Goal: Task Accomplishment & Management: Manage account settings

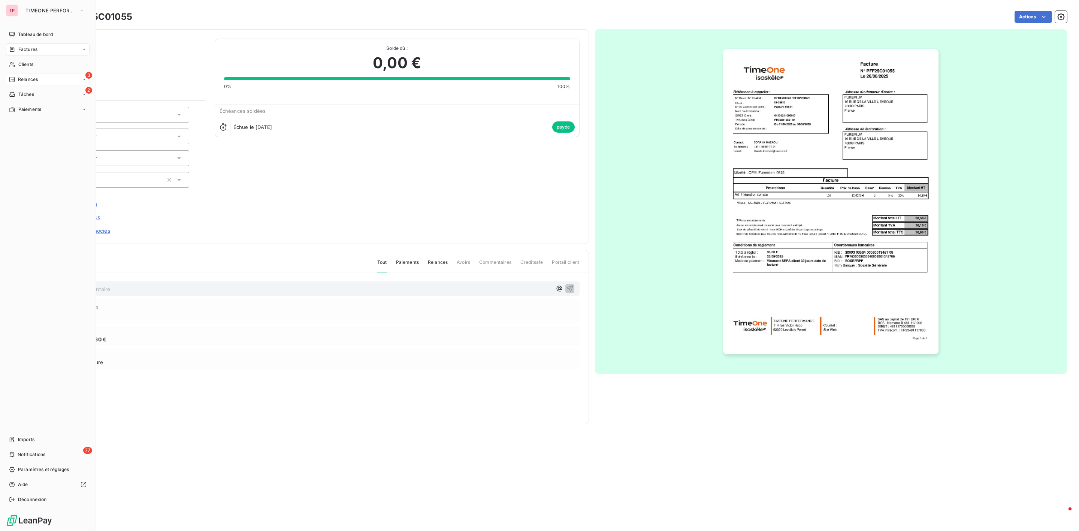
click at [28, 82] on span "Relances" at bounding box center [28, 79] width 20 height 7
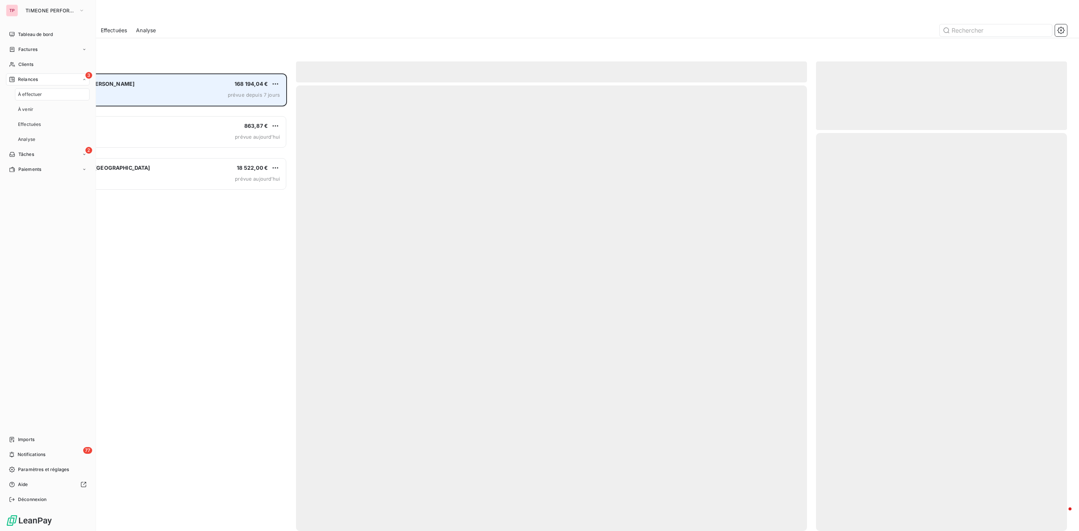
scroll to position [450, 242]
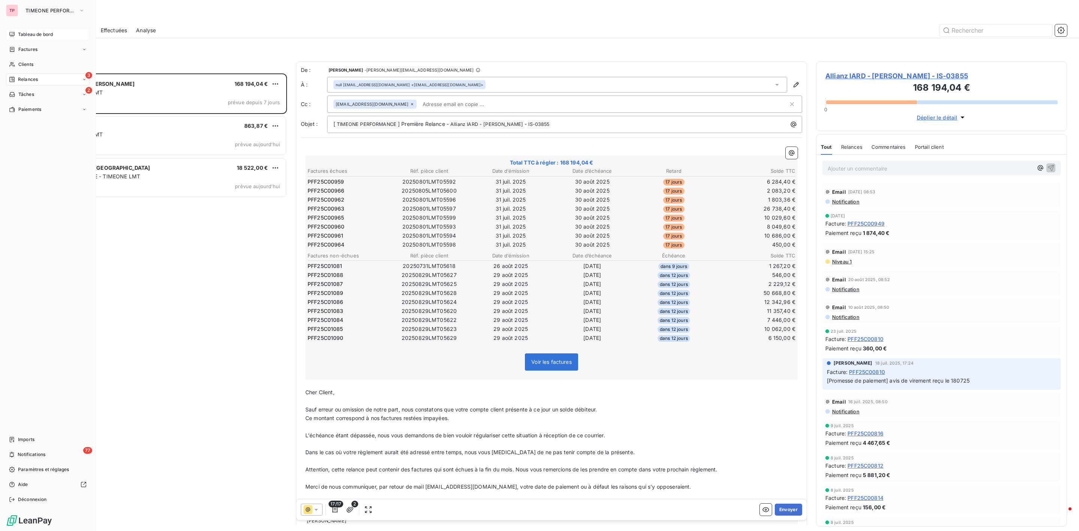
click at [32, 35] on span "Tableau de bord" at bounding box center [35, 34] width 35 height 7
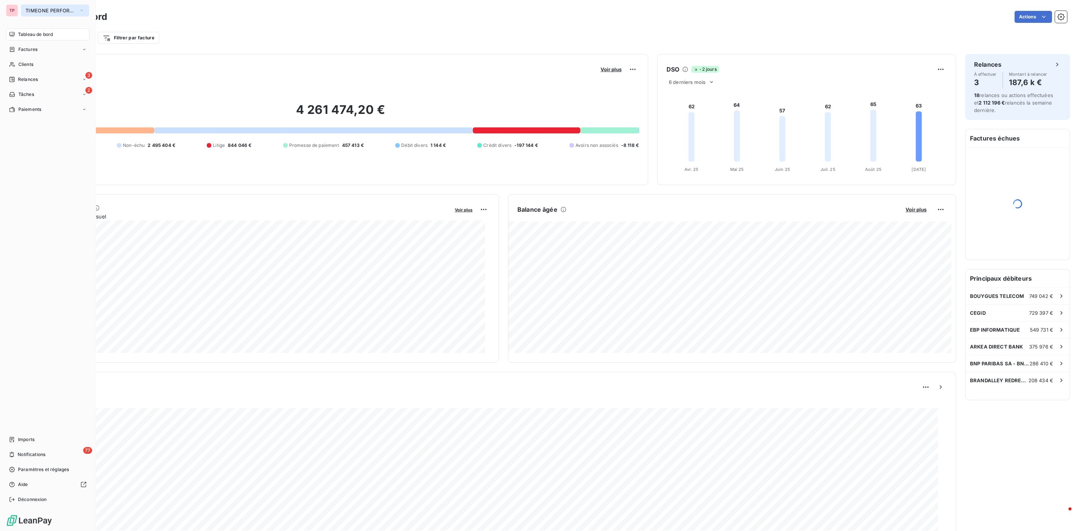
click at [31, 10] on span "TIMEONE PERFORMANCE" at bounding box center [50, 10] width 50 height 6
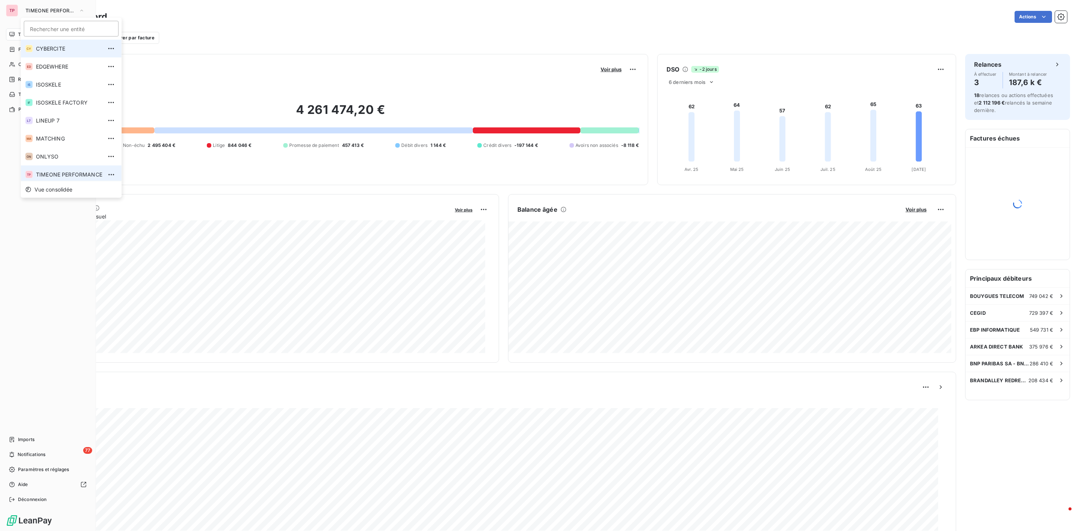
scroll to position [3, 0]
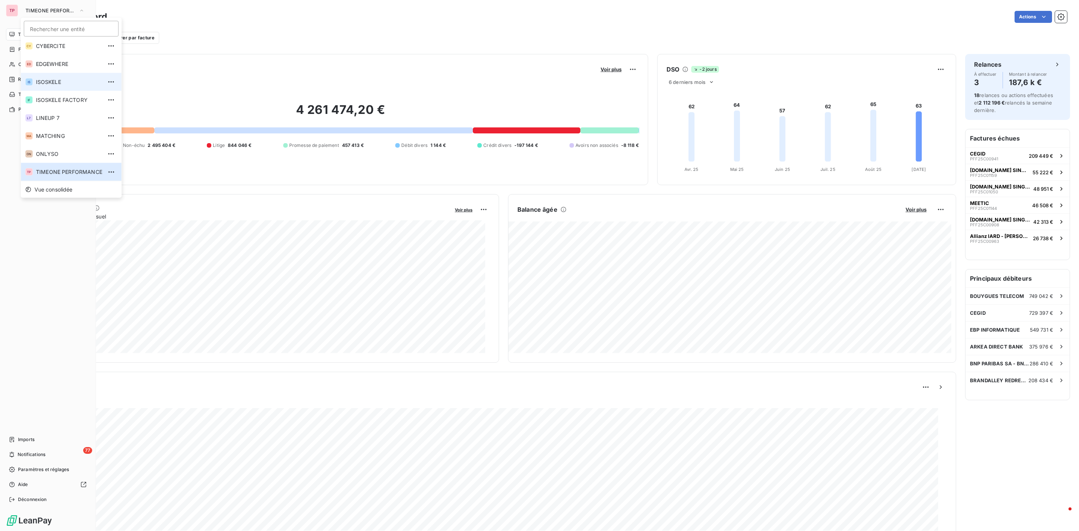
click at [54, 78] on span "ISOSKELE" at bounding box center [69, 81] width 66 height 7
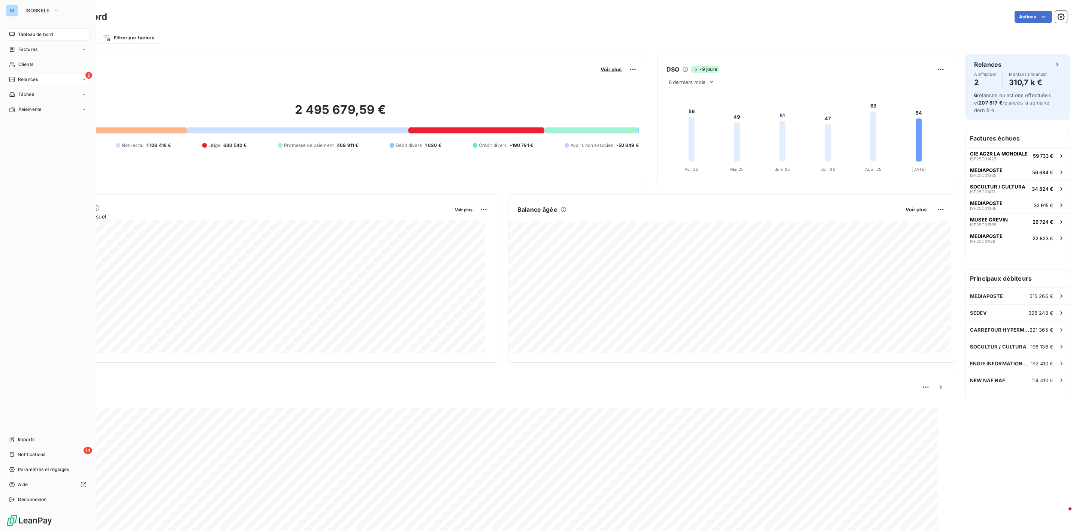
click at [41, 77] on div "2 Relances" at bounding box center [48, 79] width 84 height 12
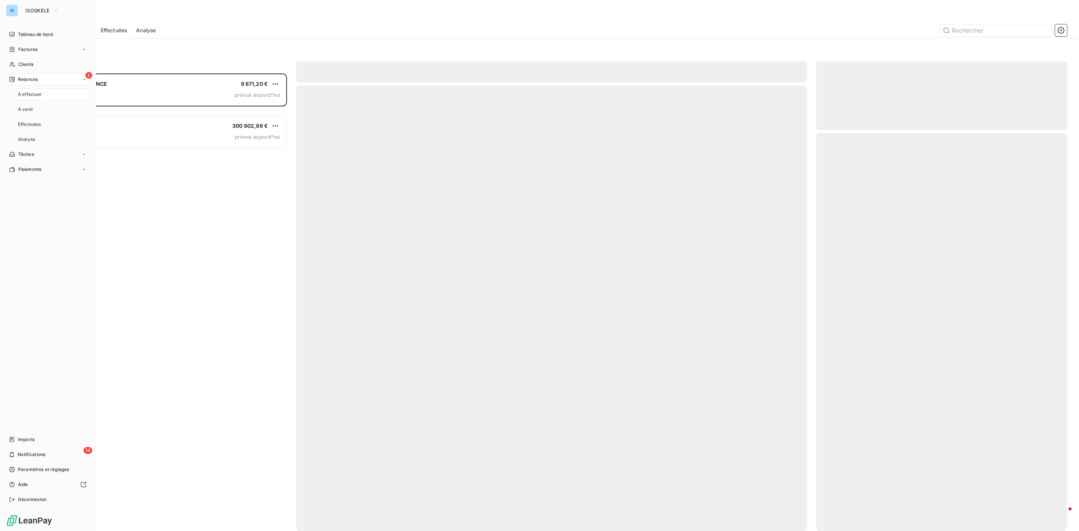
scroll to position [450, 242]
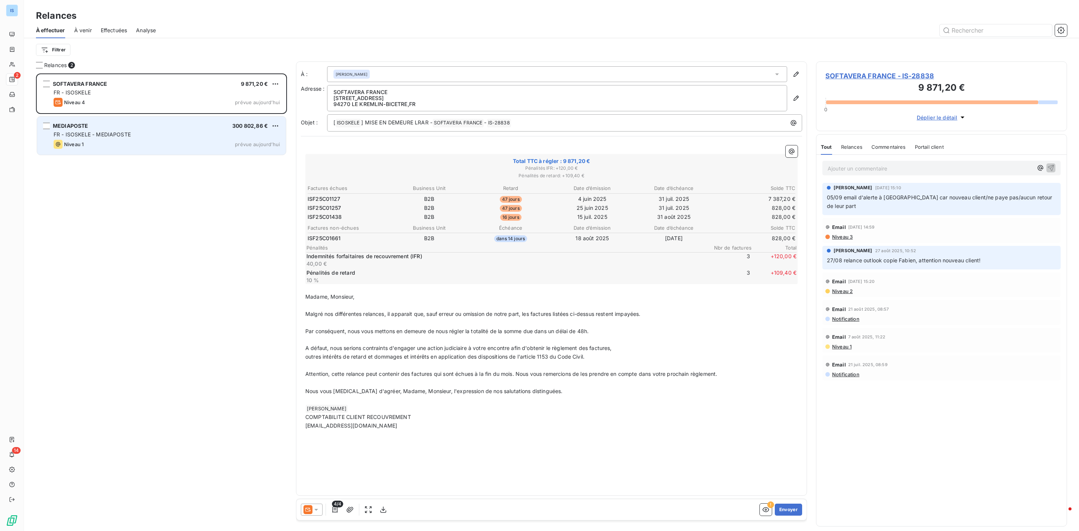
click at [134, 133] on div "FR - ISOSKELE - MEDIAPOSTE" at bounding box center [167, 134] width 226 height 7
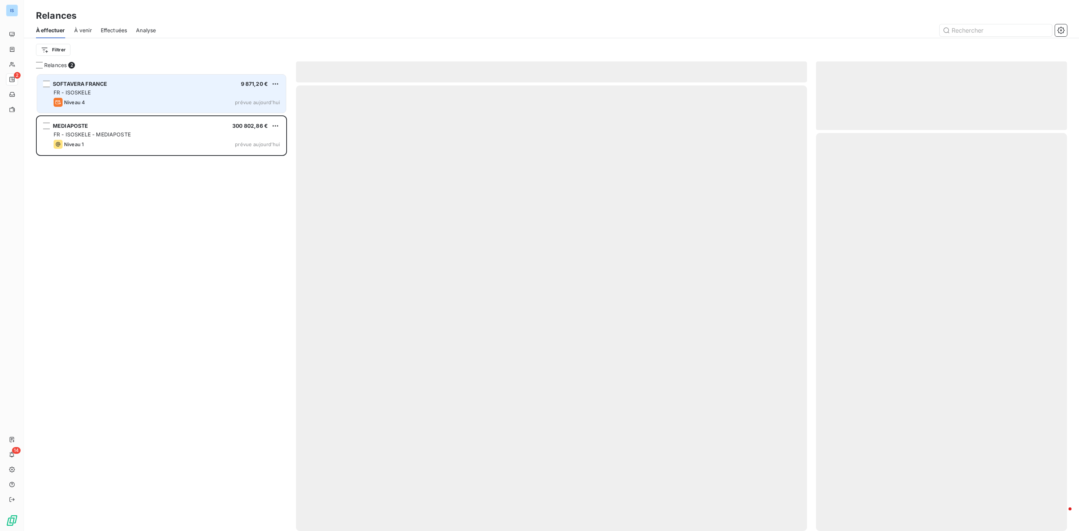
click at [136, 93] on div "FR - ISOSKELE" at bounding box center [167, 92] width 226 height 7
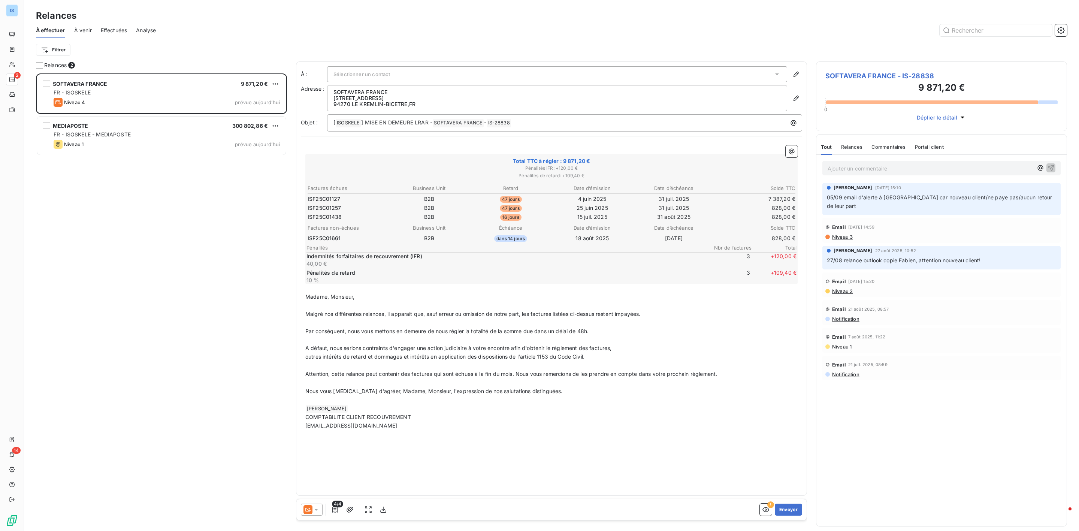
click at [320, 510] on icon at bounding box center [316, 509] width 7 height 7
click at [329, 478] on span "Niveau 3" at bounding box center [327, 479] width 22 height 7
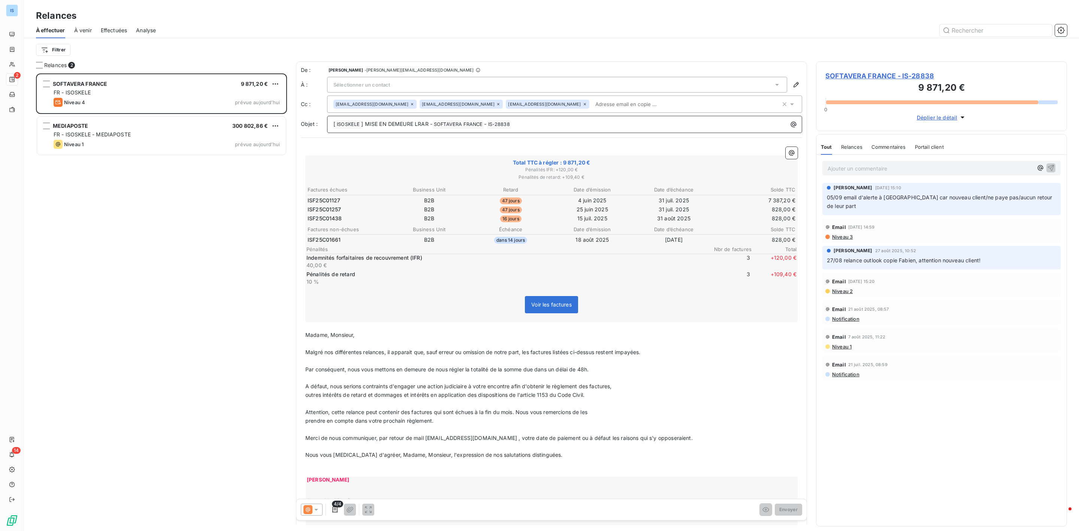
click at [558, 119] on div "[ ISOSKELE ﻿ ] MISE EN DEMEURE LRAR - SOFTAVERA FRANCE ﻿ - IS-28838 ﻿ ﻿" at bounding box center [565, 123] width 470 height 10
click at [379, 84] on span "Sélectionner un contact" at bounding box center [361, 85] width 57 height 6
click at [376, 102] on span "[PERSON_NAME] <[PERSON_NAME][EMAIL_ADDRESS][DOMAIN_NAME]>" at bounding box center [548, 100] width 412 height 7
click at [558, 124] on p "[ ISOSKELE ﻿ ] MISE EN DEMEURE LRAR - SOFTAVERA FRANCE ﻿ - IS-28838 ﻿ ﻿" at bounding box center [566, 124] width 466 height 9
click at [360, 336] on p "Madame, Monsieur," at bounding box center [551, 335] width 492 height 9
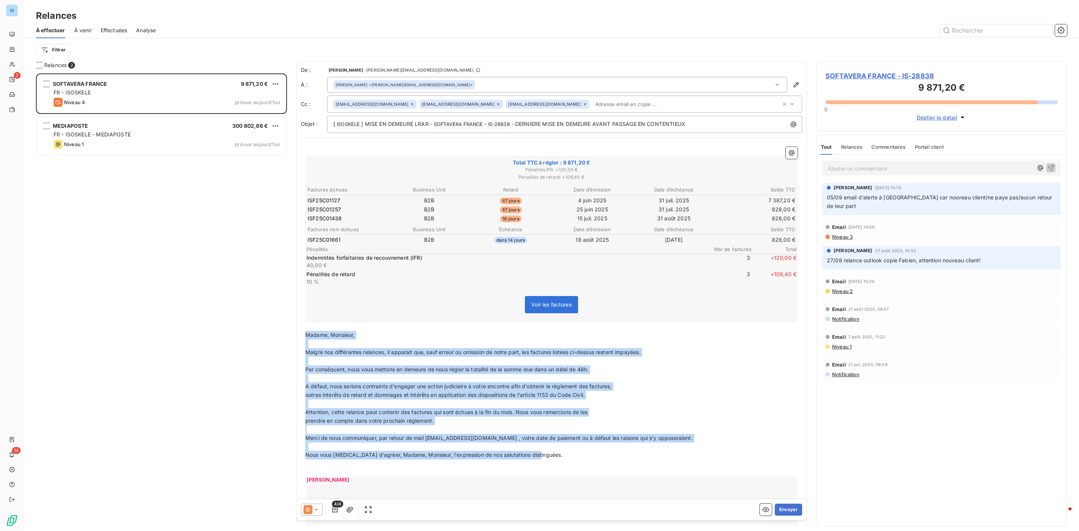
drag, startPoint x: 307, startPoint y: 334, endPoint x: 541, endPoint y: 457, distance: 264.0
click at [541, 457] on div "﻿ Total TTC à régler : 9 871,20 € Pénalités IFR : + 120,00 € Pénalités de retar…" at bounding box center [551, 371] width 492 height 448
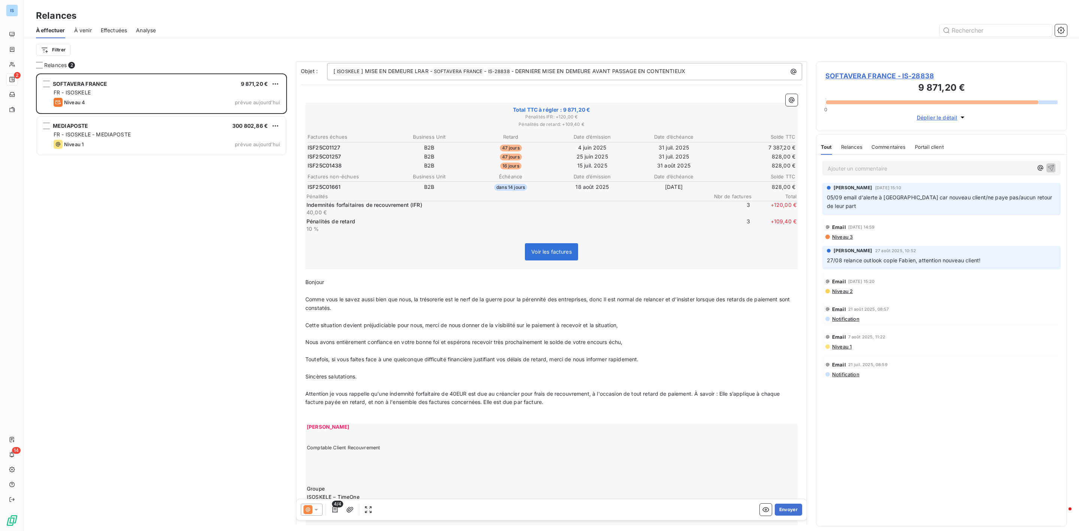
scroll to position [124, 0]
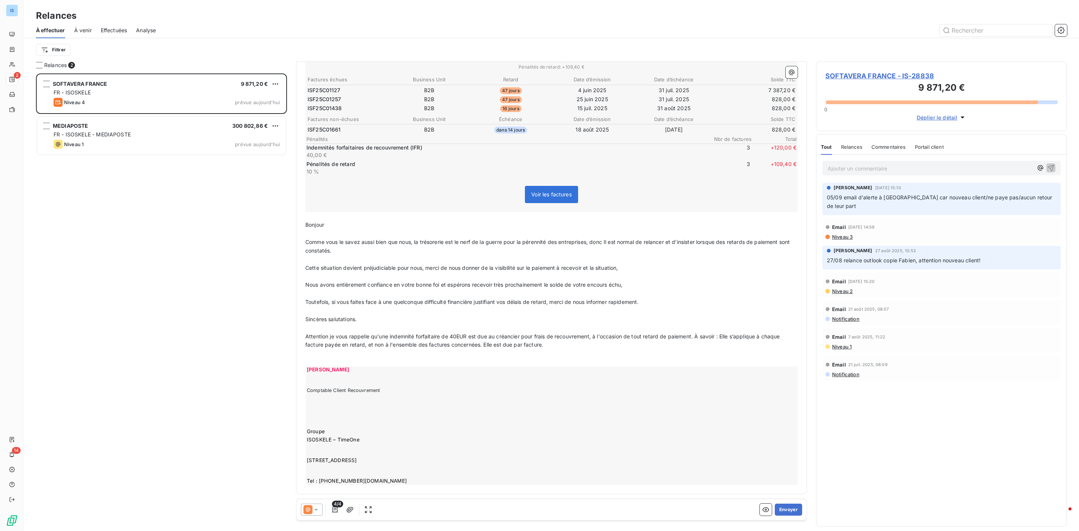
click at [353, 229] on p at bounding box center [551, 233] width 492 height 9
click at [334, 221] on p "Bonjour" at bounding box center [551, 225] width 492 height 9
drag, startPoint x: 769, startPoint y: 510, endPoint x: 782, endPoint y: 513, distance: 12.7
click at [782, 513] on button "Envoyer" at bounding box center [788, 510] width 27 height 12
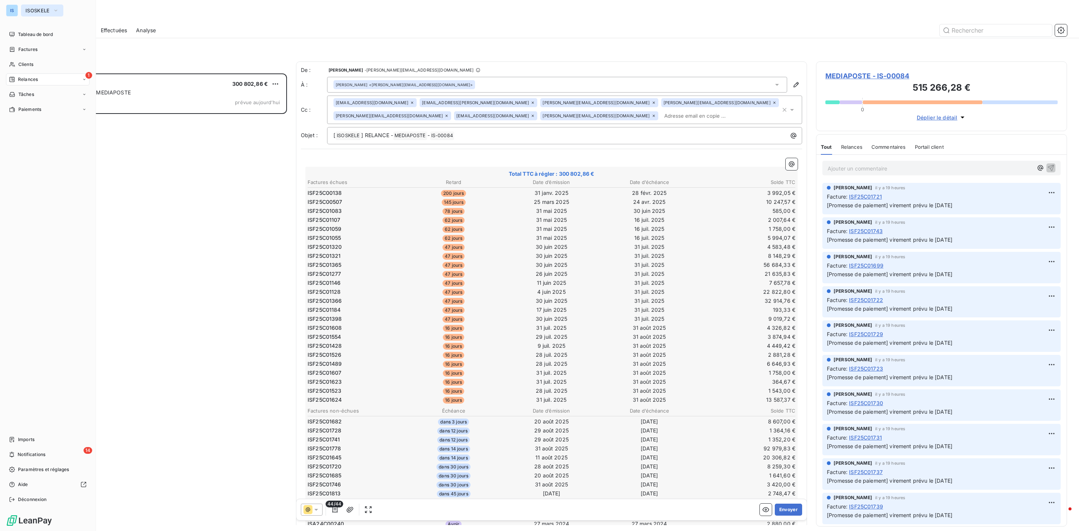
click at [36, 10] on span "ISOSKELE" at bounding box center [37, 10] width 24 height 6
drag, startPoint x: 22, startPoint y: 67, endPoint x: 61, endPoint y: 59, distance: 39.0
click at [24, 67] on span "Clients" at bounding box center [25, 64] width 15 height 7
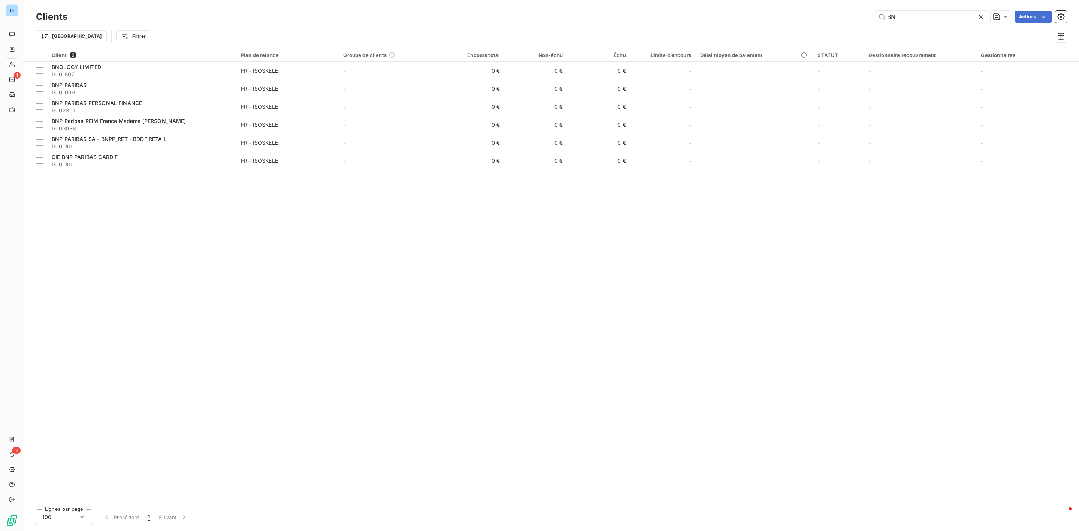
drag, startPoint x: 929, startPoint y: 12, endPoint x: 846, endPoint y: 14, distance: 82.1
click at [841, 14] on div "BN Actions" at bounding box center [571, 17] width 991 height 12
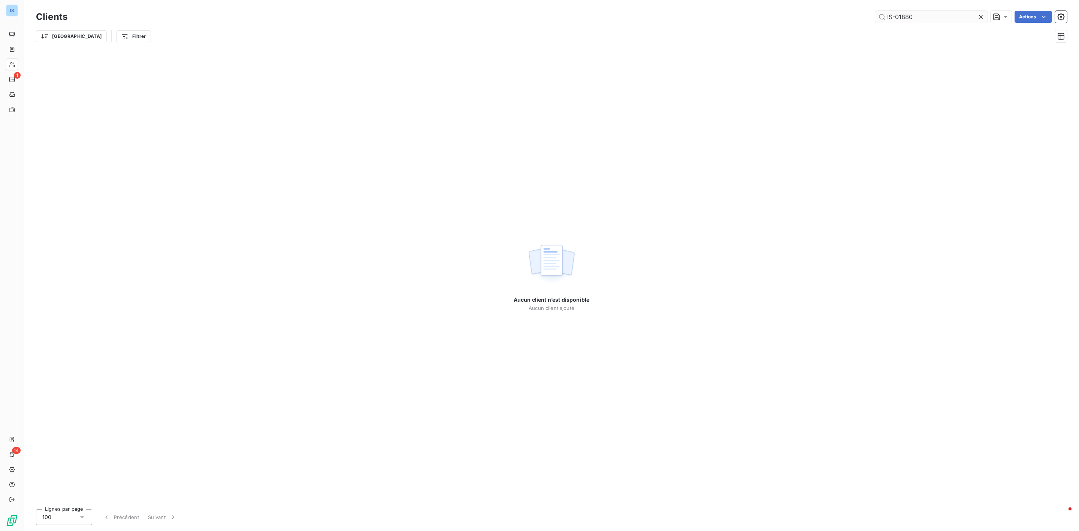
click at [895, 14] on input "IS-01880" at bounding box center [931, 17] width 112 height 12
drag, startPoint x: 899, startPoint y: 16, endPoint x: 756, endPoint y: 0, distance: 143.6
click at [756, 0] on div "Clients IS-01880 Actions Trier Filtrer" at bounding box center [551, 24] width 1055 height 48
type input "01880"
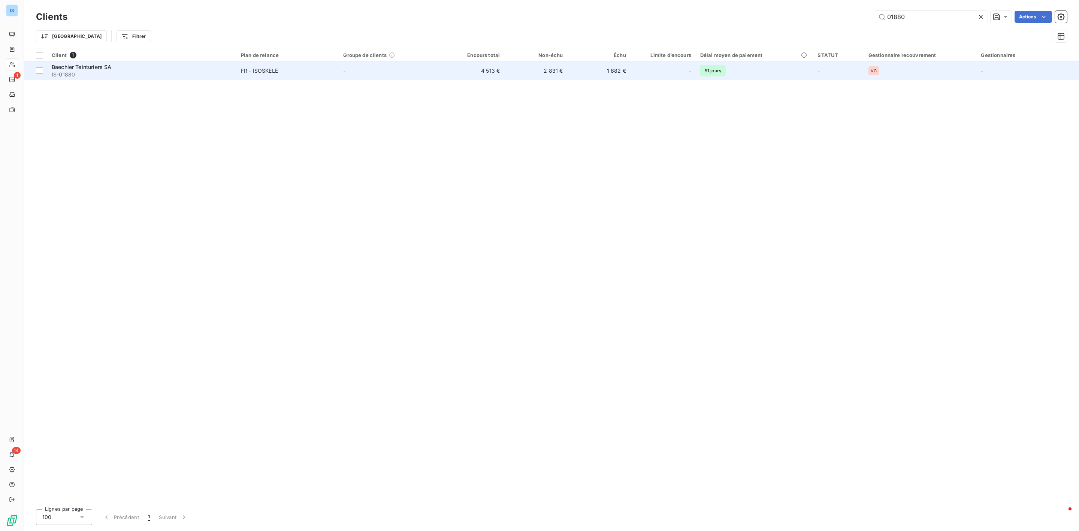
click at [107, 76] on span "IS-01880" at bounding box center [142, 74] width 180 height 7
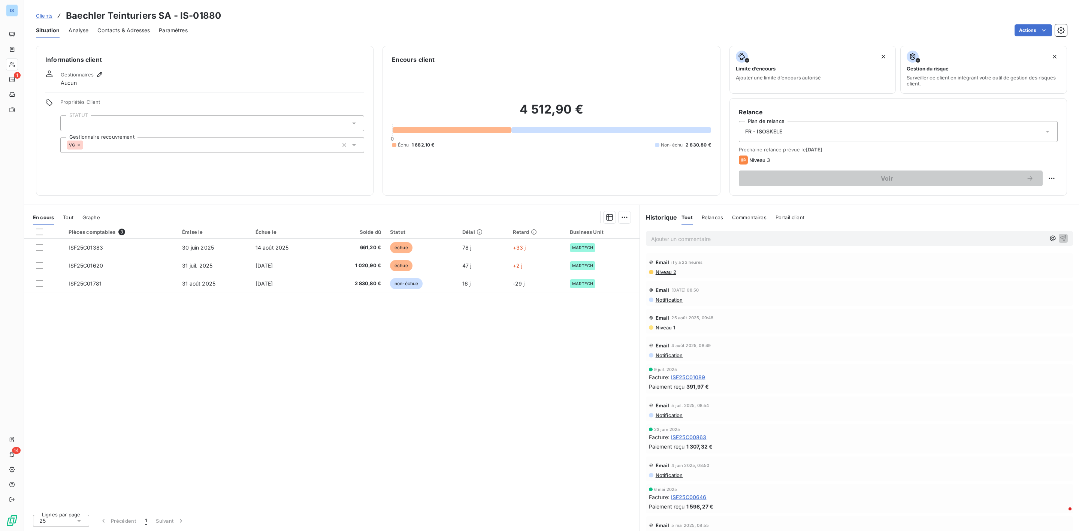
click at [702, 235] on p "Ajouter un commentaire ﻿" at bounding box center [848, 238] width 394 height 9
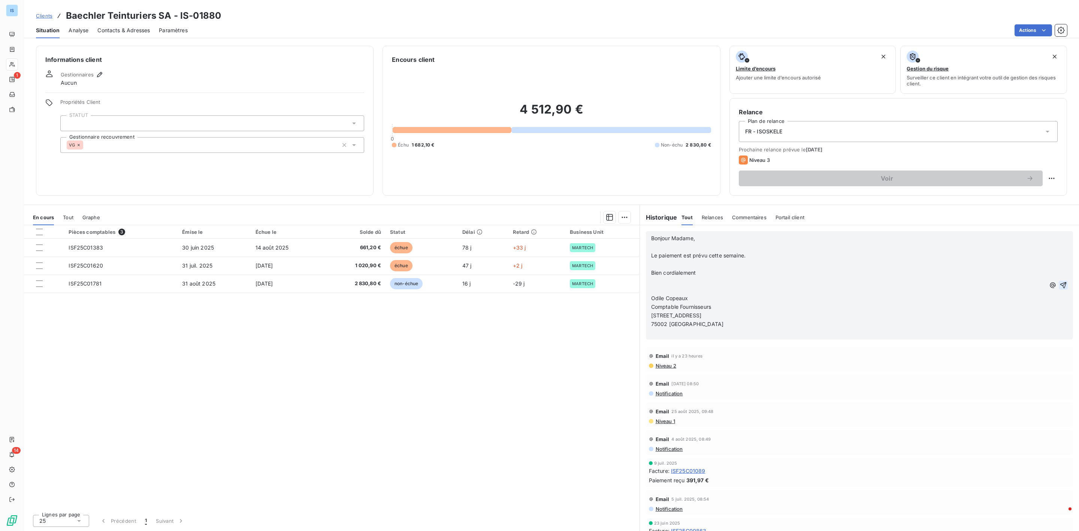
click at [1060, 284] on icon "button" at bounding box center [1063, 285] width 6 height 6
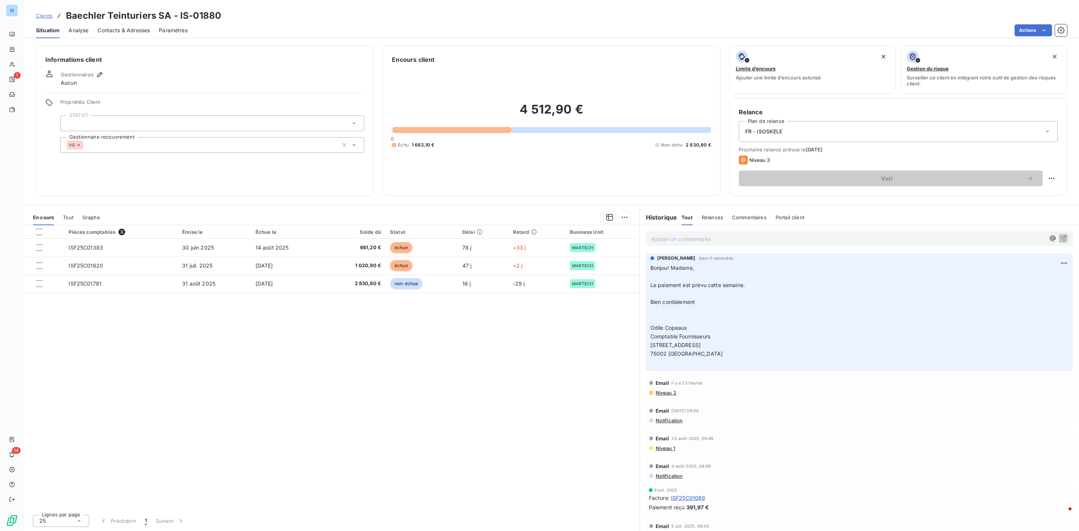
drag, startPoint x: 46, startPoint y: 16, endPoint x: 263, endPoint y: 15, distance: 216.6
click at [46, 16] on span "Clients" at bounding box center [44, 16] width 16 height 6
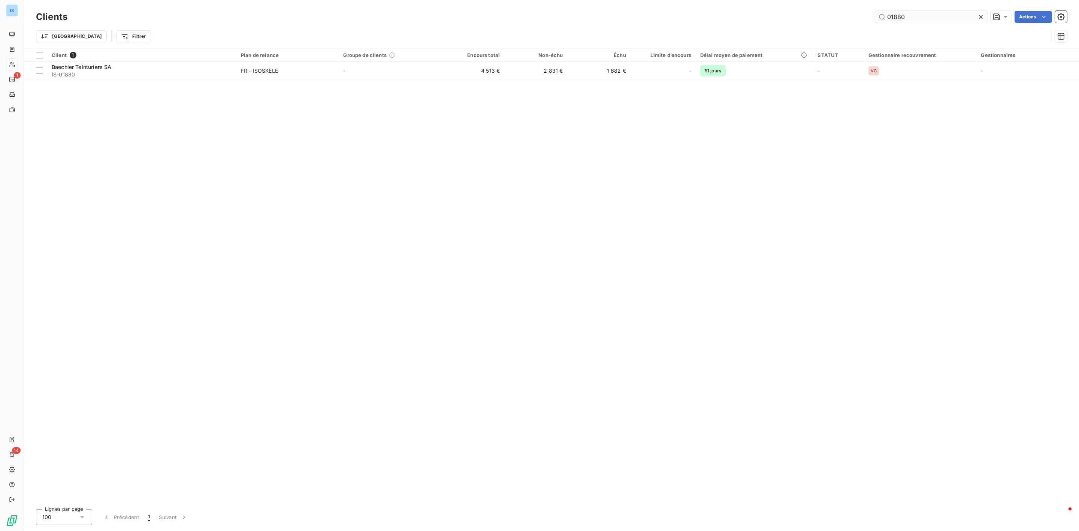
click at [922, 16] on input "01880" at bounding box center [931, 17] width 112 height 12
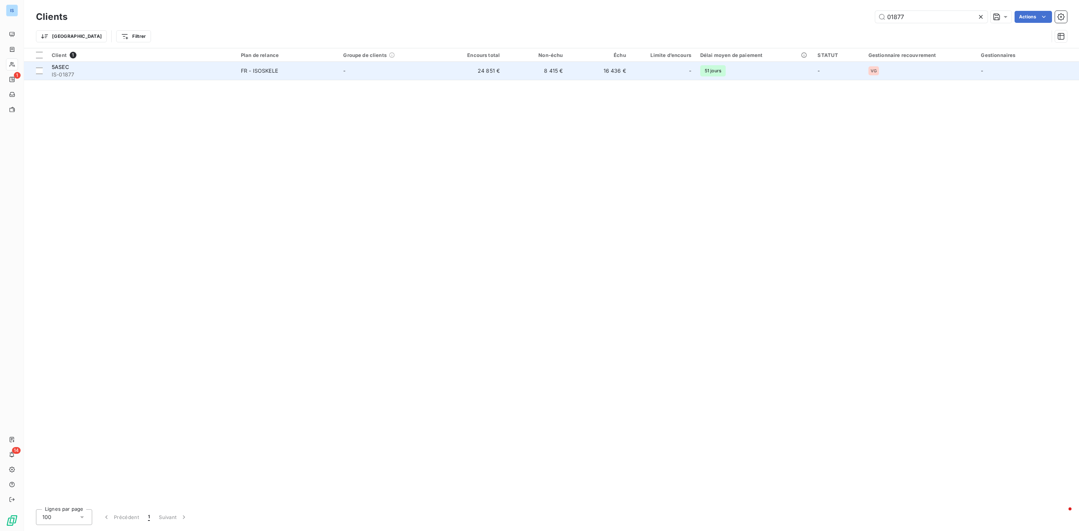
type input "01877"
click at [61, 72] on span "IS-01877" at bounding box center [142, 74] width 180 height 7
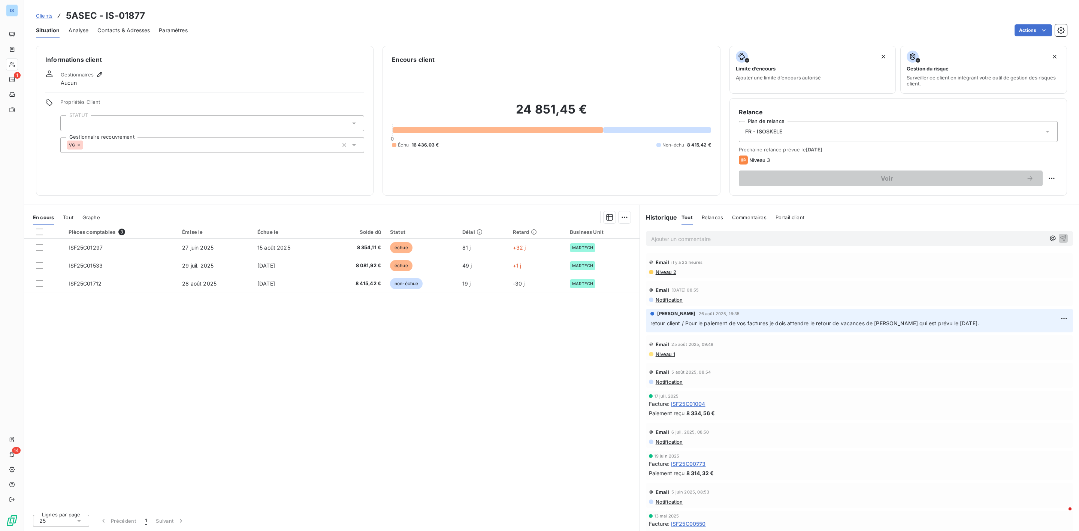
click at [735, 239] on p "Ajouter un commentaire ﻿" at bounding box center [848, 238] width 394 height 9
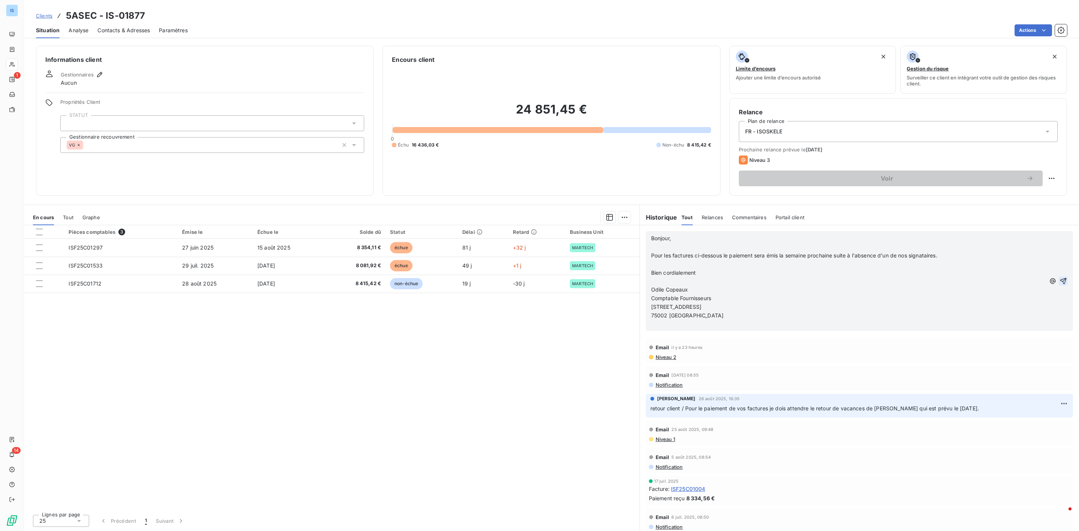
click at [1060, 279] on icon "button" at bounding box center [1063, 280] width 7 height 7
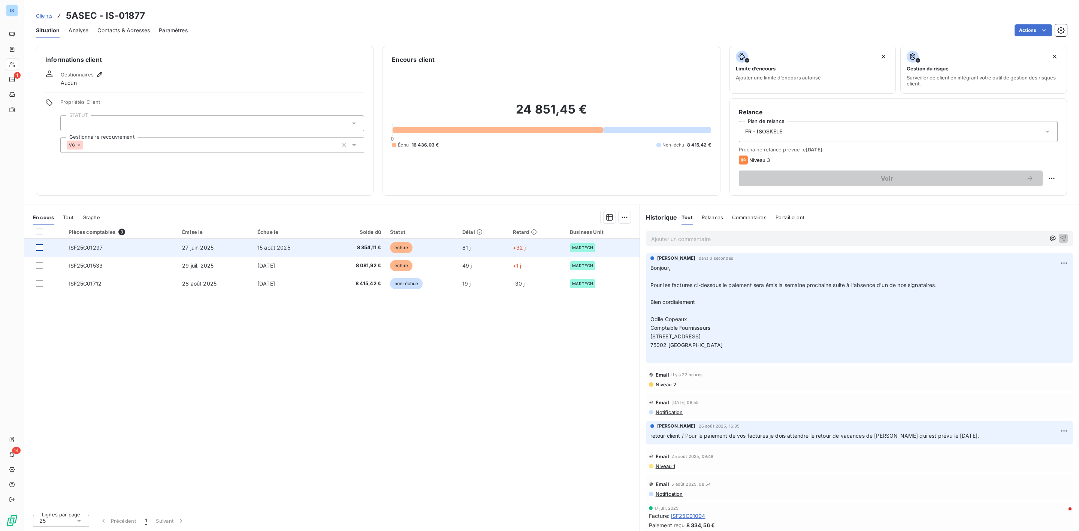
click at [38, 250] on div at bounding box center [39, 247] width 7 height 7
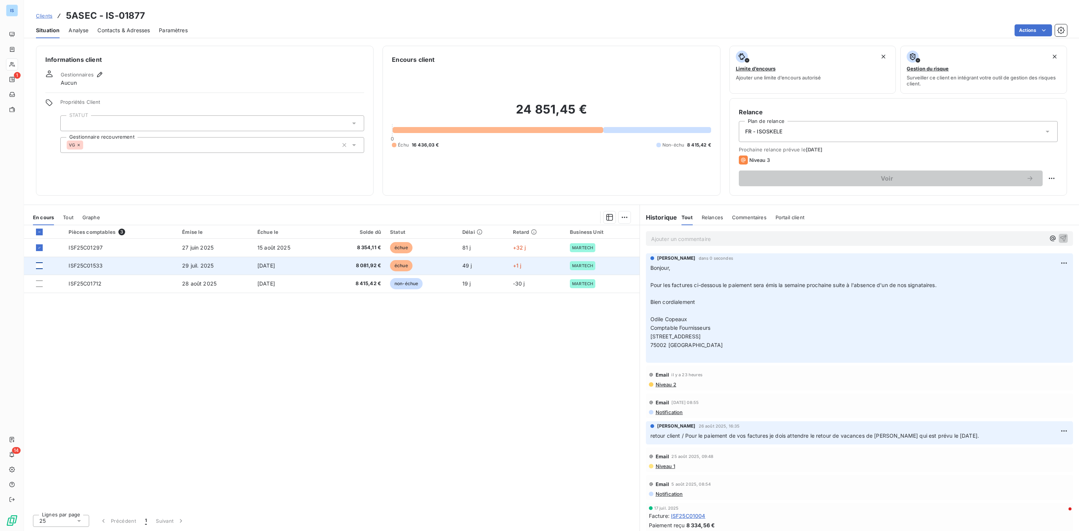
click at [40, 266] on div at bounding box center [39, 265] width 7 height 7
click at [621, 217] on html "IS 1 14 Clients 5ASEC - IS-01877 Situation Analyse Contacts & Adresses Paramètr…" at bounding box center [539, 265] width 1079 height 531
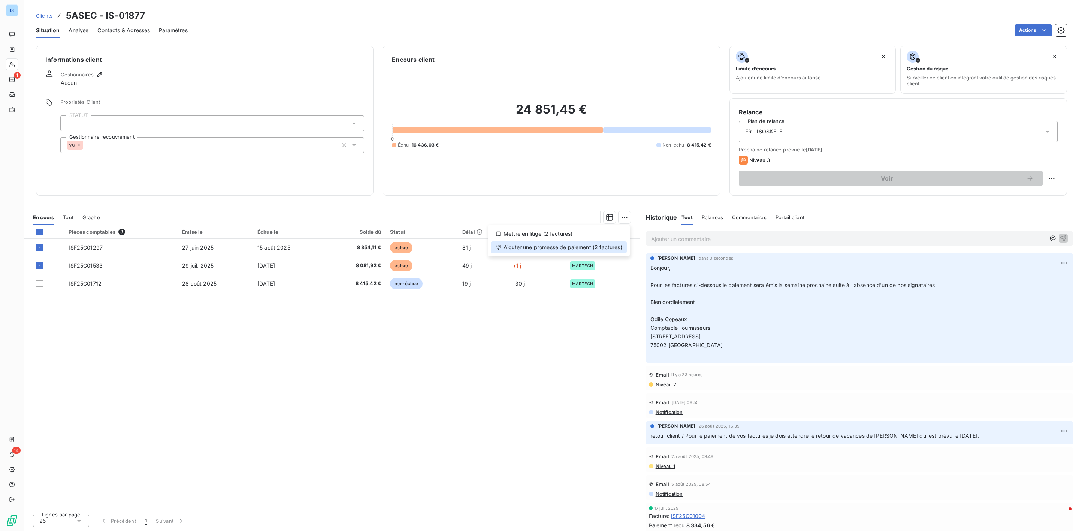
click at [536, 252] on div "Ajouter une promesse de paiement (2 factures)" at bounding box center [559, 247] width 136 height 12
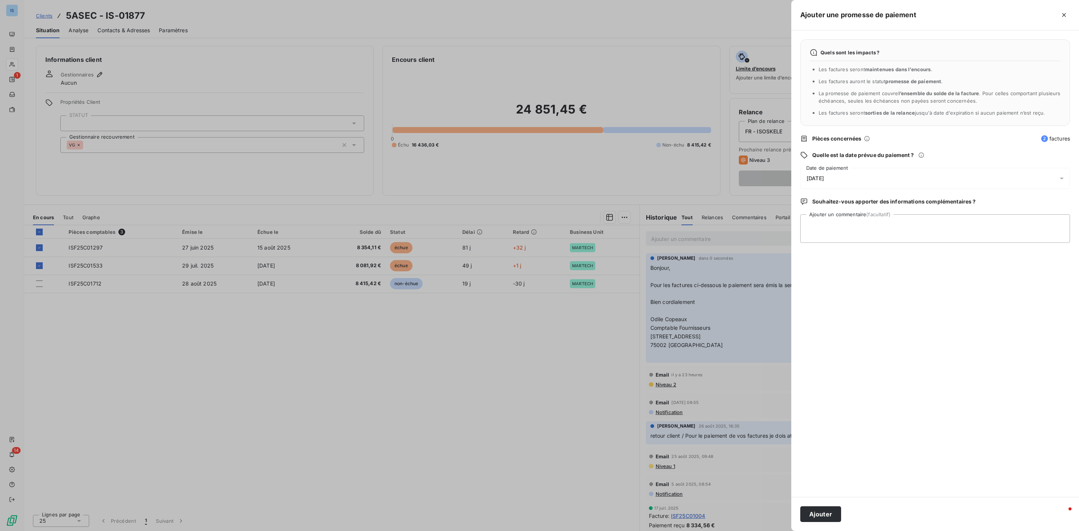
click at [882, 176] on div "[DATE]" at bounding box center [935, 178] width 270 height 21
click at [834, 302] on button "30" at bounding box center [837, 301] width 15 height 15
click at [974, 248] on div "Quels sont les impacts ? Les factures seront maintenues dans l’encours . Les fa…" at bounding box center [935, 263] width 288 height 467
click at [930, 225] on textarea "Ajouter un commentaire (facultatif)" at bounding box center [935, 228] width 270 height 28
click at [820, 505] on div "Ajouter" at bounding box center [935, 514] width 288 height 34
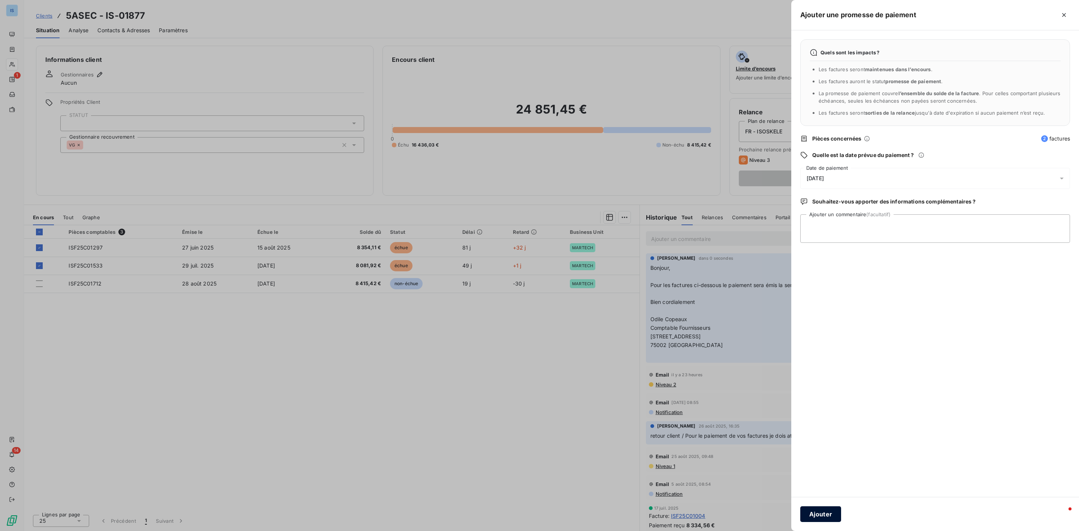
click at [820, 509] on button "Ajouter" at bounding box center [820, 514] width 41 height 16
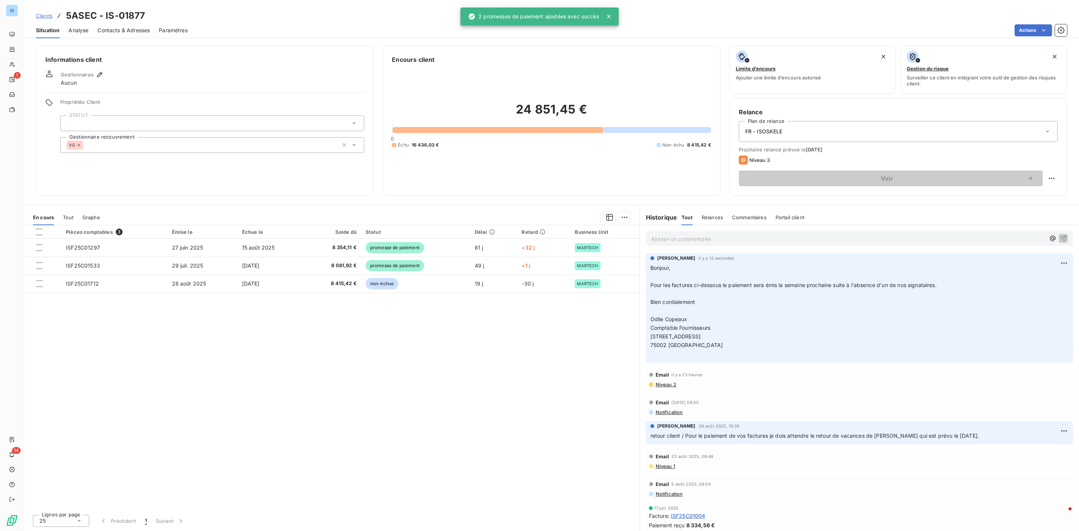
click at [37, 12] on link "Clients" at bounding box center [44, 15] width 16 height 7
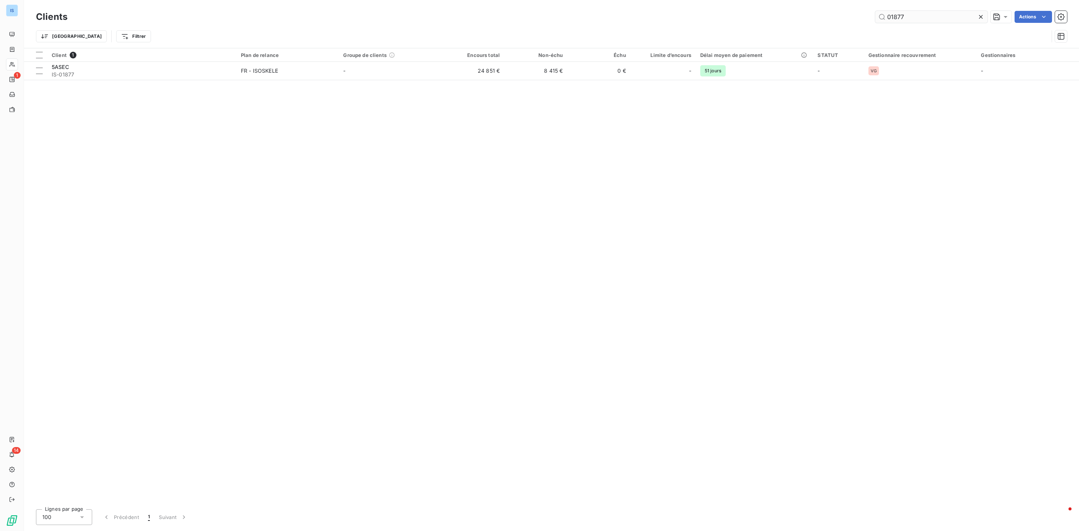
drag, startPoint x: 896, startPoint y: 17, endPoint x: 923, endPoint y: 21, distance: 27.2
click at [923, 21] on input "01877" at bounding box center [931, 17] width 112 height 12
type input "01880"
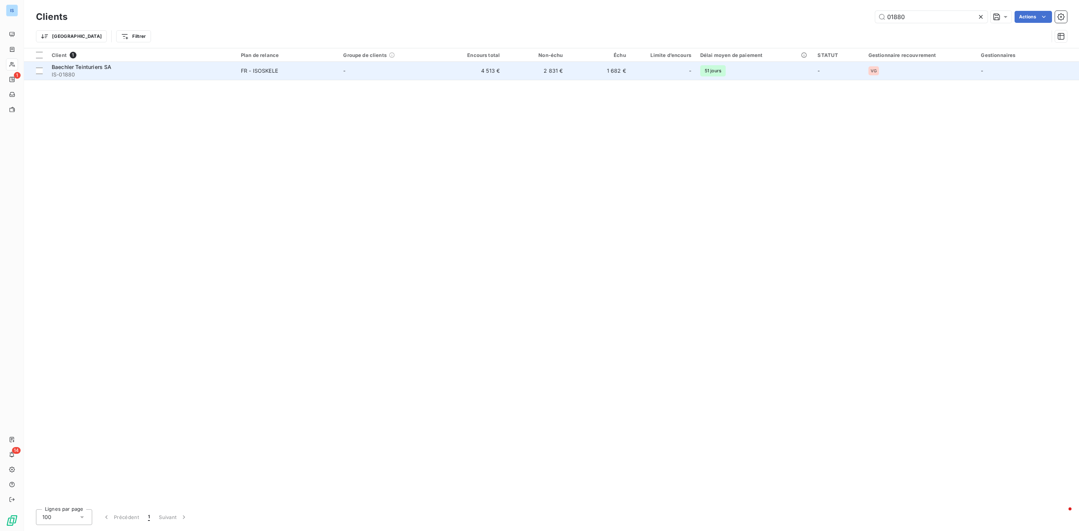
click at [94, 79] on td "Baechler Teinturiers SA IS-01880" at bounding box center [141, 71] width 189 height 18
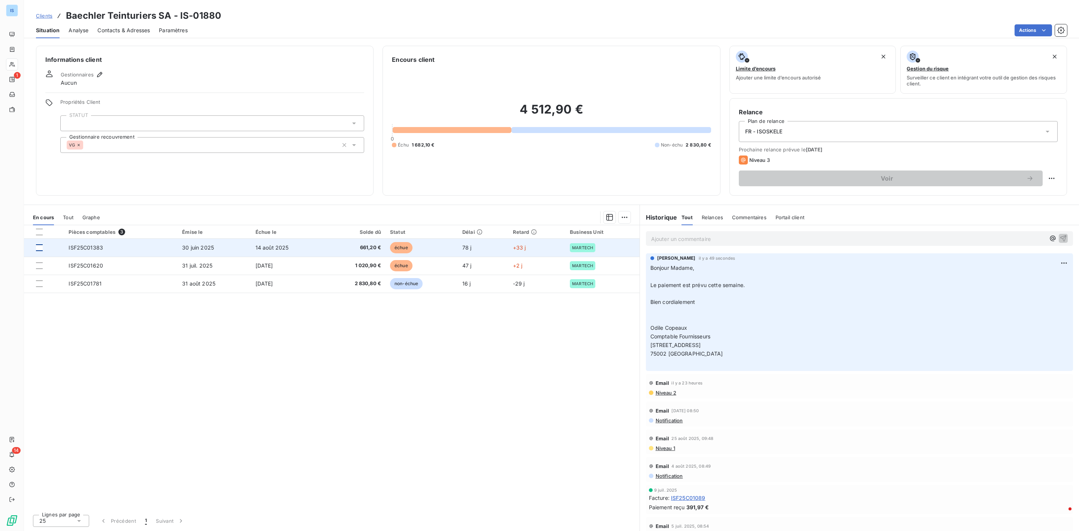
click at [37, 247] on div at bounding box center [39, 247] width 7 height 7
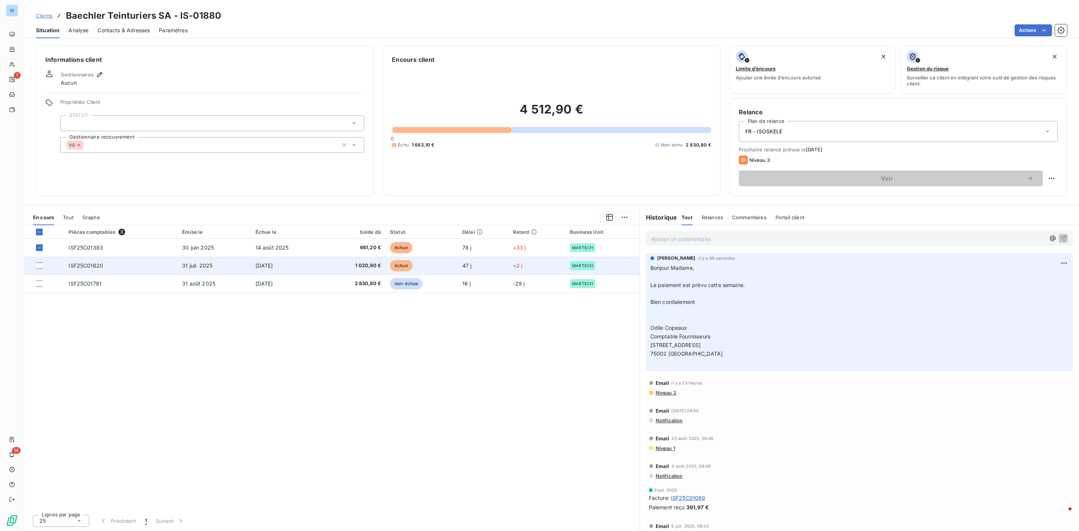
click at [35, 264] on td at bounding box center [44, 266] width 40 height 18
click at [40, 264] on div at bounding box center [39, 265] width 7 height 7
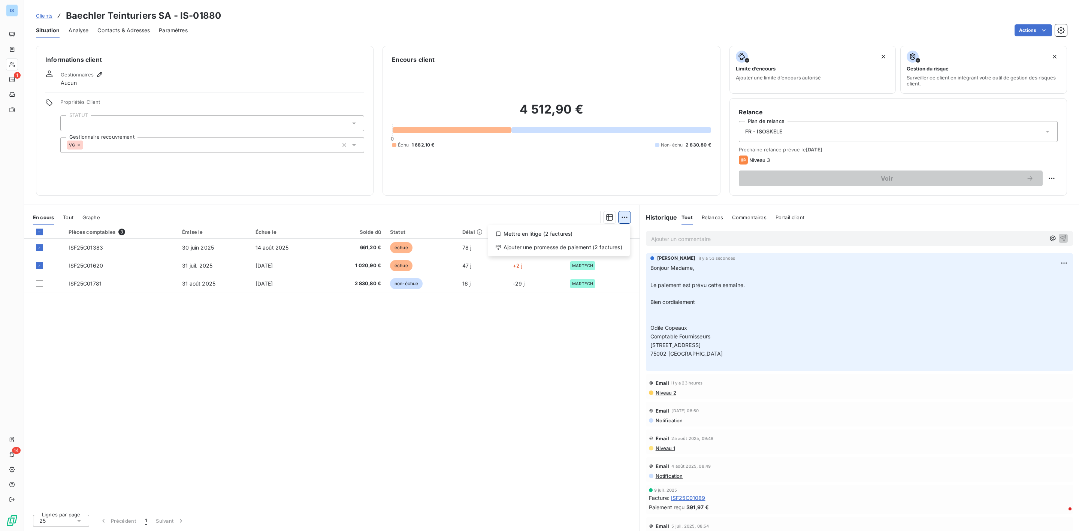
click at [630, 222] on html "IS 1 14 Clients Baechler Teinturiers SA - IS-01880 Situation Analyse Contacts &…" at bounding box center [539, 265] width 1079 height 531
click at [529, 248] on div "Ajouter une promesse de paiement (2 factures)" at bounding box center [559, 247] width 136 height 12
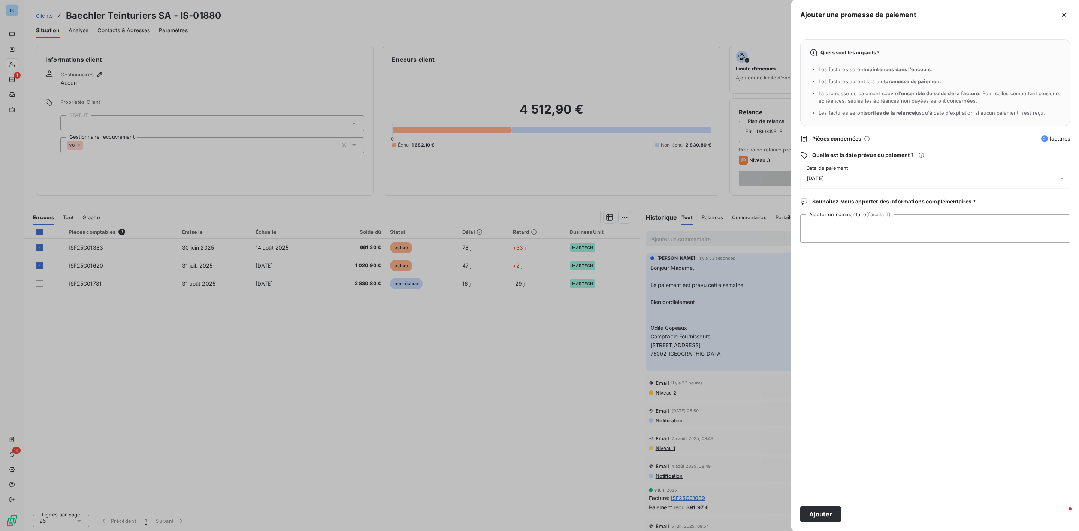
click at [849, 174] on div "[DATE]" at bounding box center [935, 178] width 270 height 21
click at [896, 288] on button "27" at bounding box center [897, 286] width 15 height 15
drag, startPoint x: 968, startPoint y: 223, endPoint x: 967, endPoint y: 236, distance: 13.2
click at [968, 223] on textarea "Ajouter un commentaire (facultatif)" at bounding box center [935, 228] width 270 height 28
click at [821, 514] on button "Ajouter" at bounding box center [820, 514] width 41 height 16
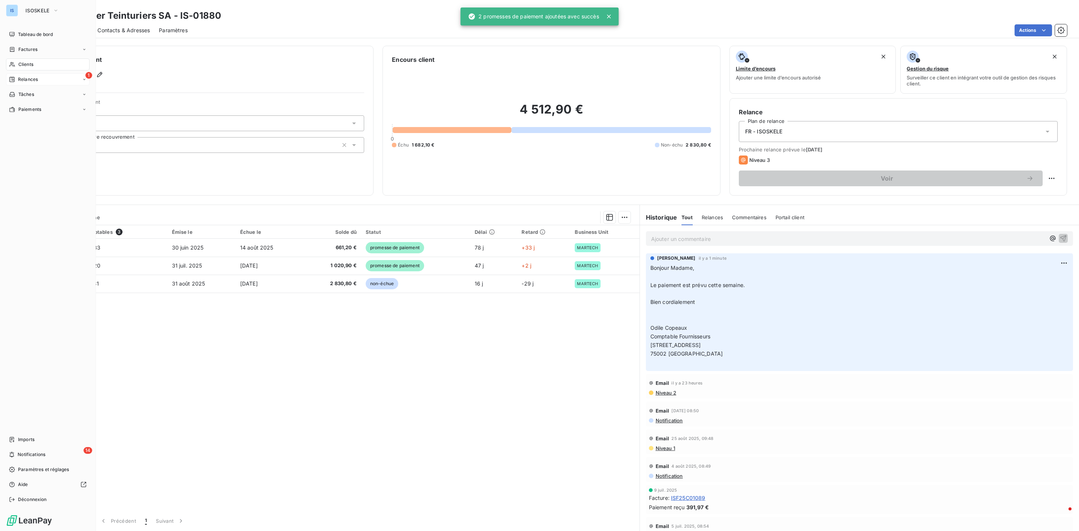
click at [26, 78] on span "Relances" at bounding box center [28, 79] width 20 height 7
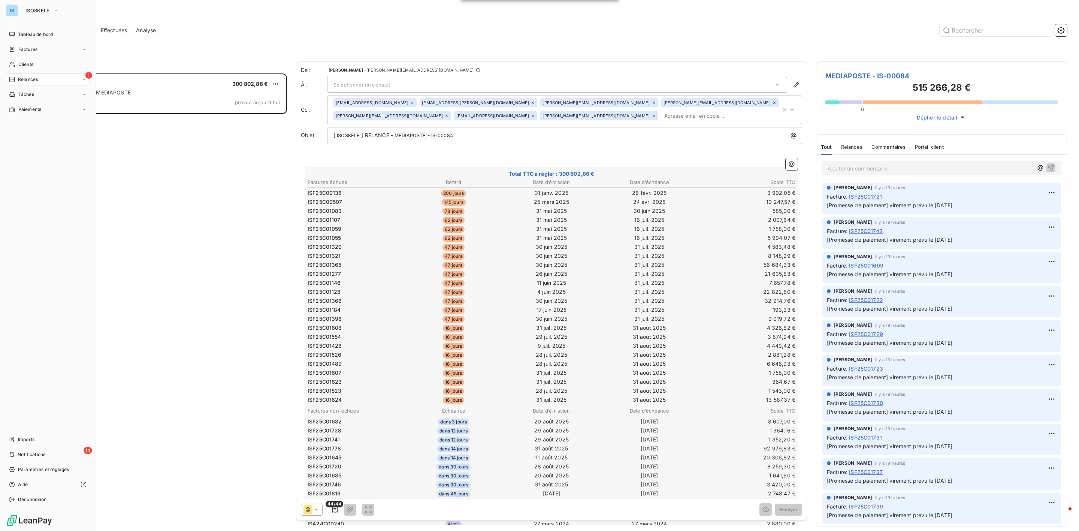
scroll to position [450, 242]
click at [30, 16] on button "ISOSKELE" at bounding box center [42, 10] width 42 height 12
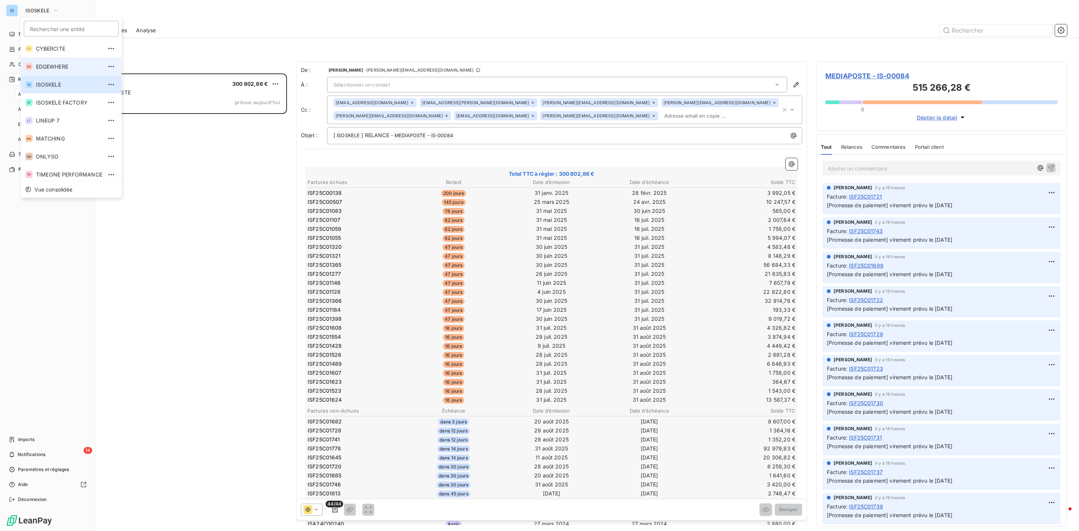
click at [52, 58] on li "ED EDGEWHERE" at bounding box center [71, 67] width 101 height 18
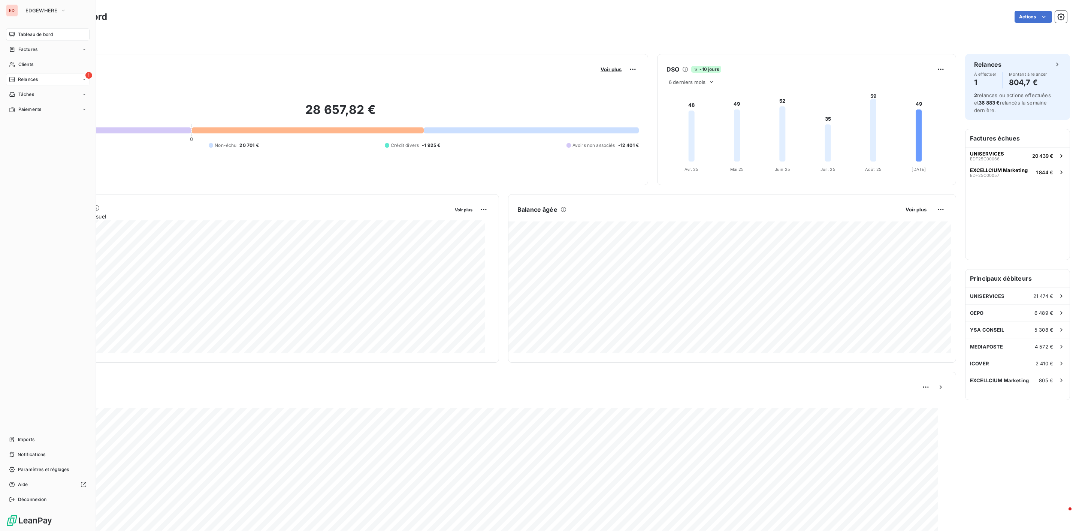
click at [53, 79] on div "1 Relances" at bounding box center [48, 79] width 84 height 12
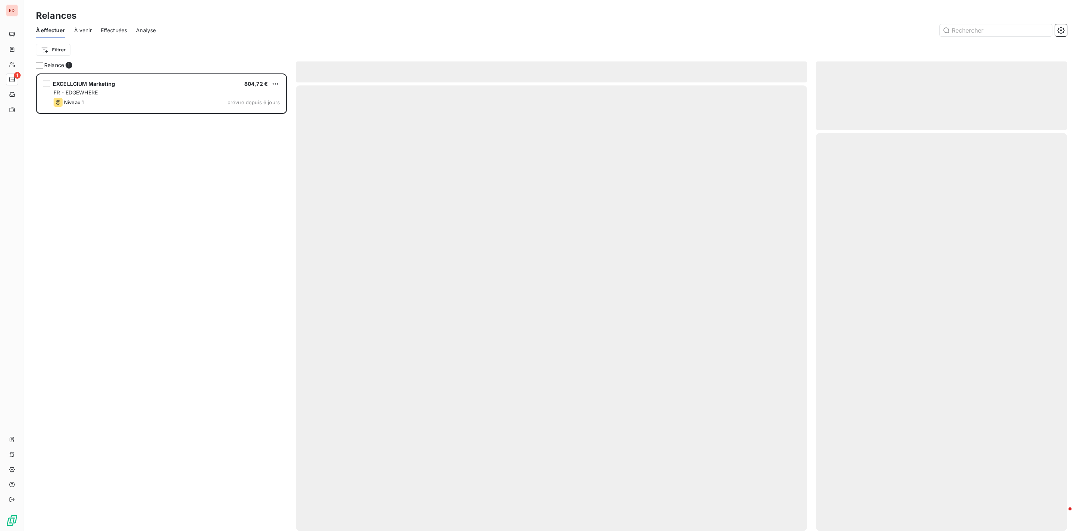
scroll to position [450, 242]
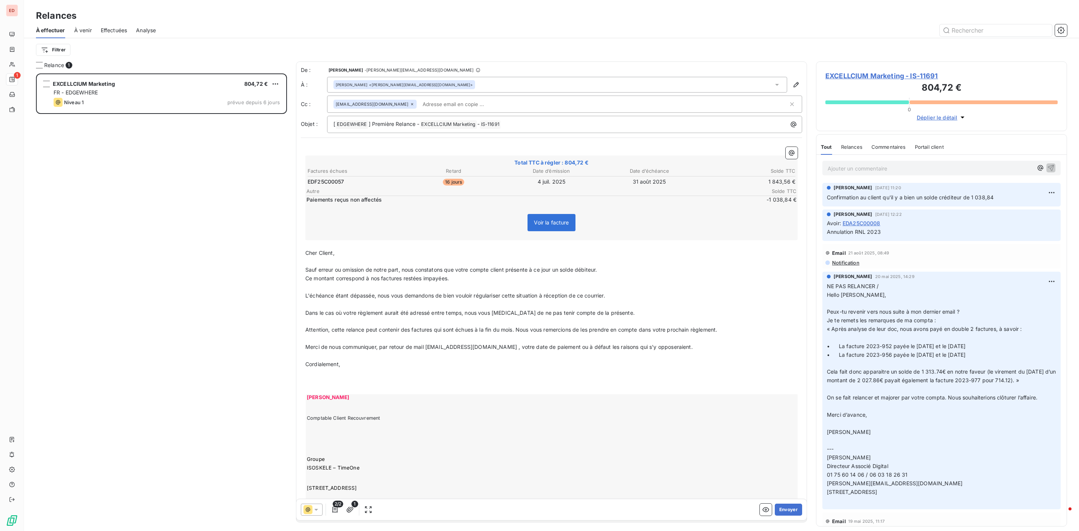
drag, startPoint x: 777, startPoint y: 508, endPoint x: 334, endPoint y: 154, distance: 567.1
click at [322, 190] on div "De : Vanessa GRENET - [EMAIL_ADDRESS][DOMAIN_NAME] À : [PERSON_NAME] <[PERSON_N…" at bounding box center [551, 293] width 511 height 464
click at [461, 82] on div "[PERSON_NAME] <[PERSON_NAME][EMAIL_ADDRESS][DOMAIN_NAME]>" at bounding box center [557, 85] width 460 height 16
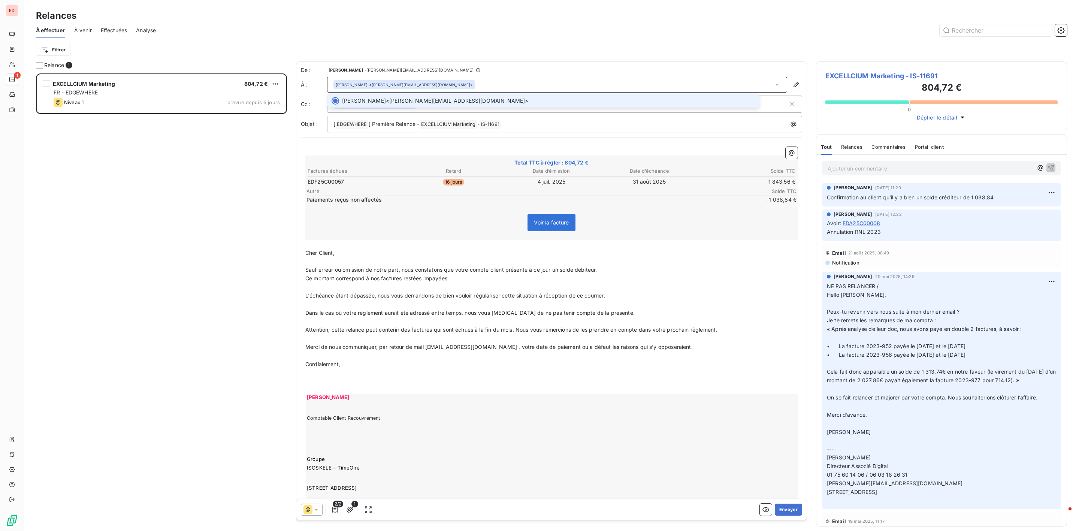
click at [461, 82] on div "[PERSON_NAME] <[PERSON_NAME][EMAIL_ADDRESS][DOMAIN_NAME]>" at bounding box center [557, 85] width 460 height 16
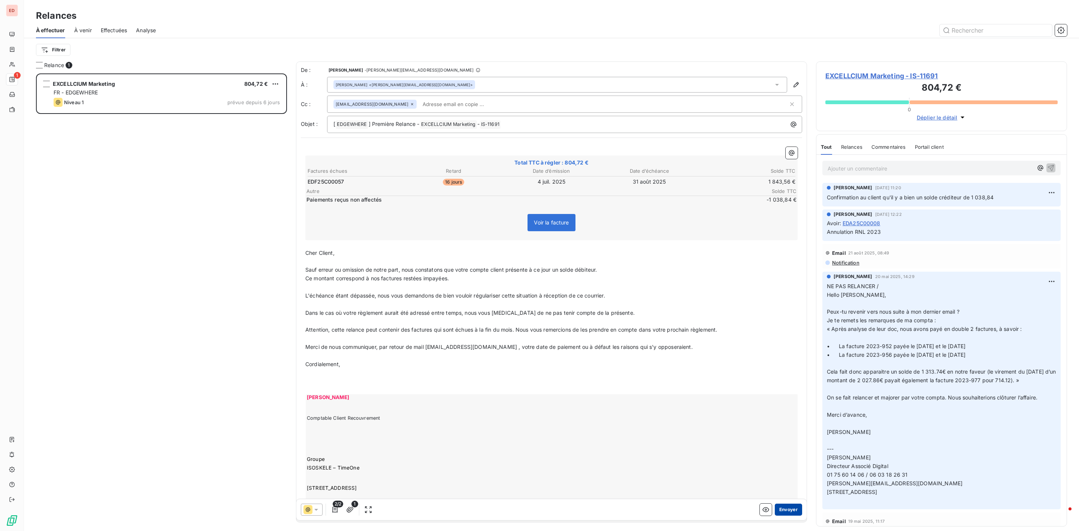
click at [786, 508] on button "Envoyer" at bounding box center [788, 510] width 27 height 12
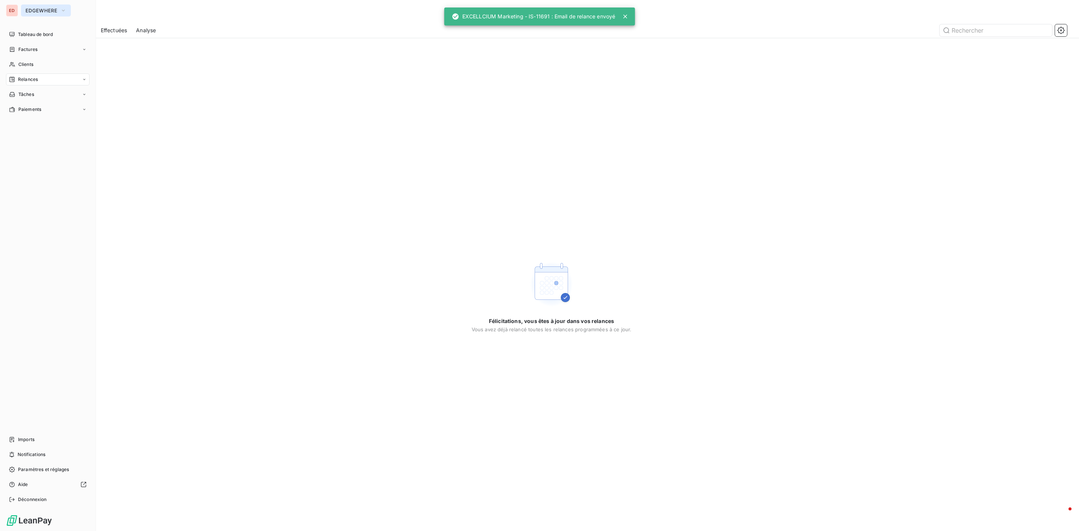
click at [42, 10] on span "EDGEWHERE" at bounding box center [41, 10] width 32 height 6
click at [59, 90] on li "IS ISOSKELE" at bounding box center [71, 85] width 101 height 18
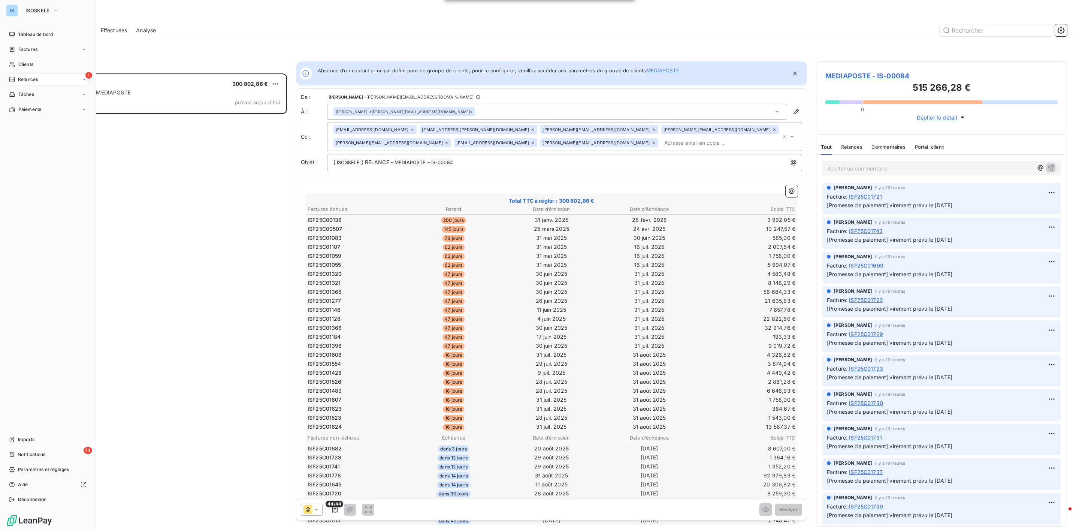
scroll to position [450, 242]
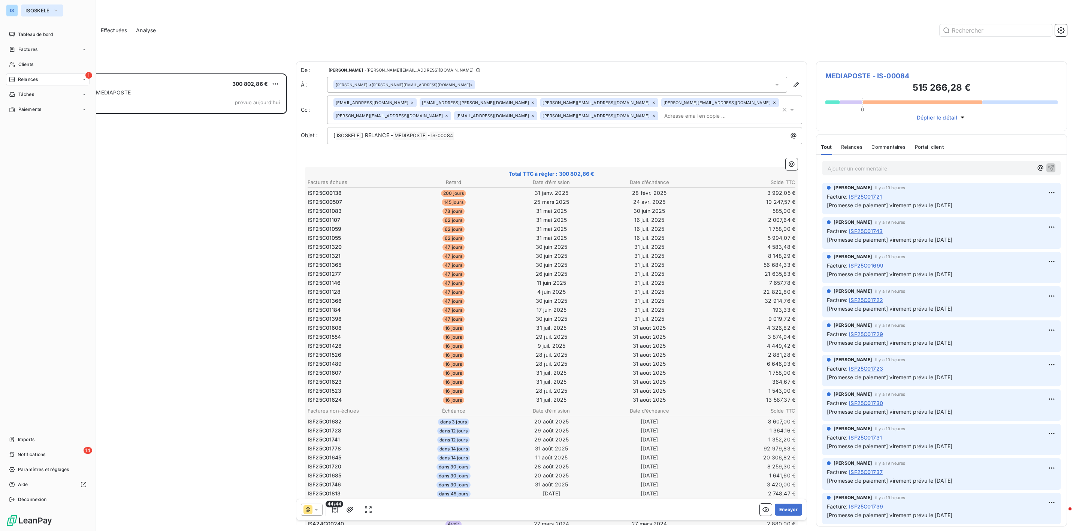
click at [44, 10] on span "ISOSKELE" at bounding box center [37, 10] width 24 height 6
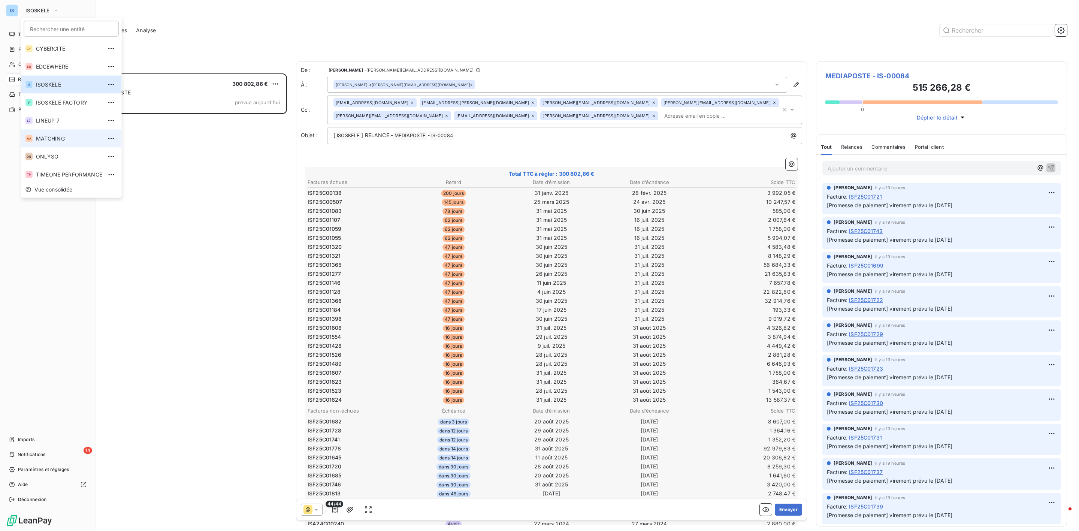
click at [42, 142] on li "MA MATCHING" at bounding box center [71, 139] width 101 height 18
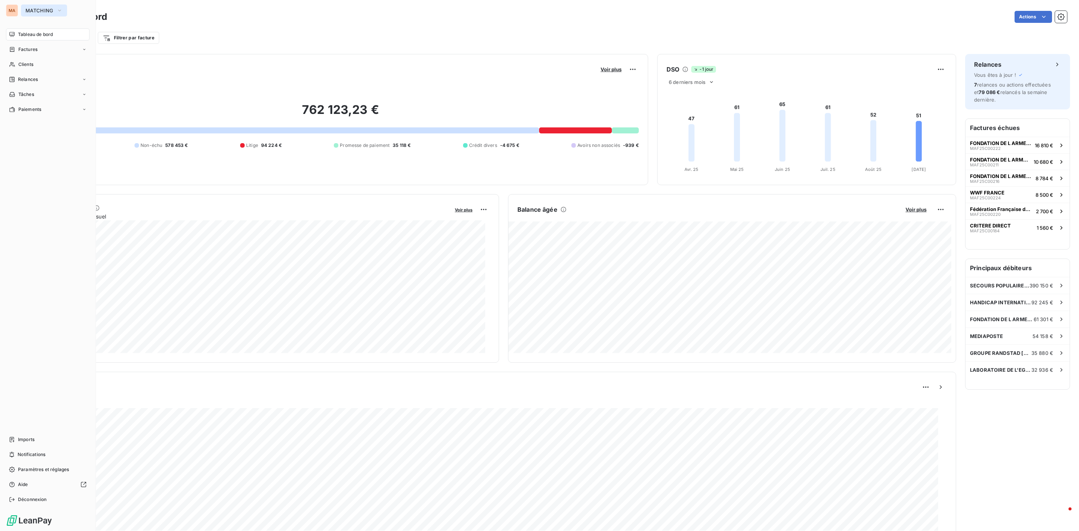
click at [42, 6] on button "MATCHING" at bounding box center [44, 10] width 46 height 12
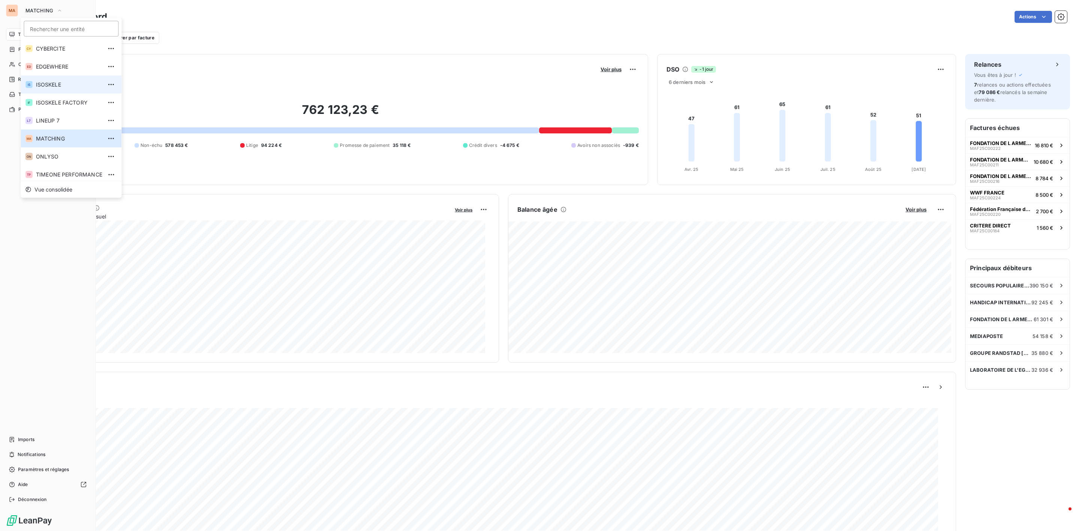
click at [60, 87] on span "ISOSKELE" at bounding box center [69, 84] width 66 height 7
